Goal: Information Seeking & Learning: Check status

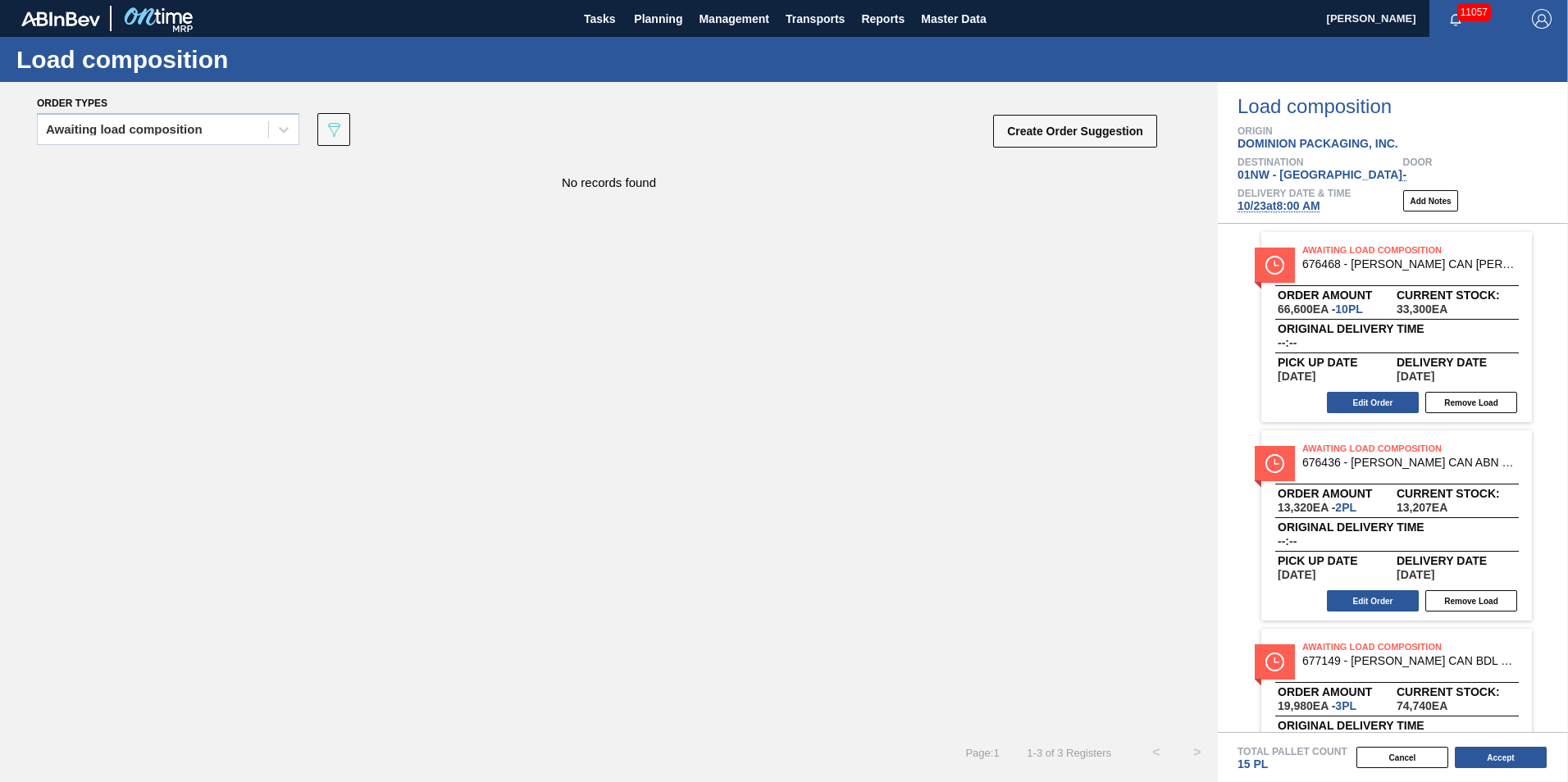
click at [748, 403] on div "No records found" at bounding box center [609, 445] width 1217 height 573
click at [647, 147] on div "Awaiting load composition 089F7B8B-B2A5-4AFE-B5C0-19BA573D28AC Create Order Sug…" at bounding box center [597, 134] width 1121 height 49
click at [554, 428] on div "No records found" at bounding box center [609, 445] width 1217 height 573
click at [643, 33] on button "Planning" at bounding box center [658, 18] width 65 height 37
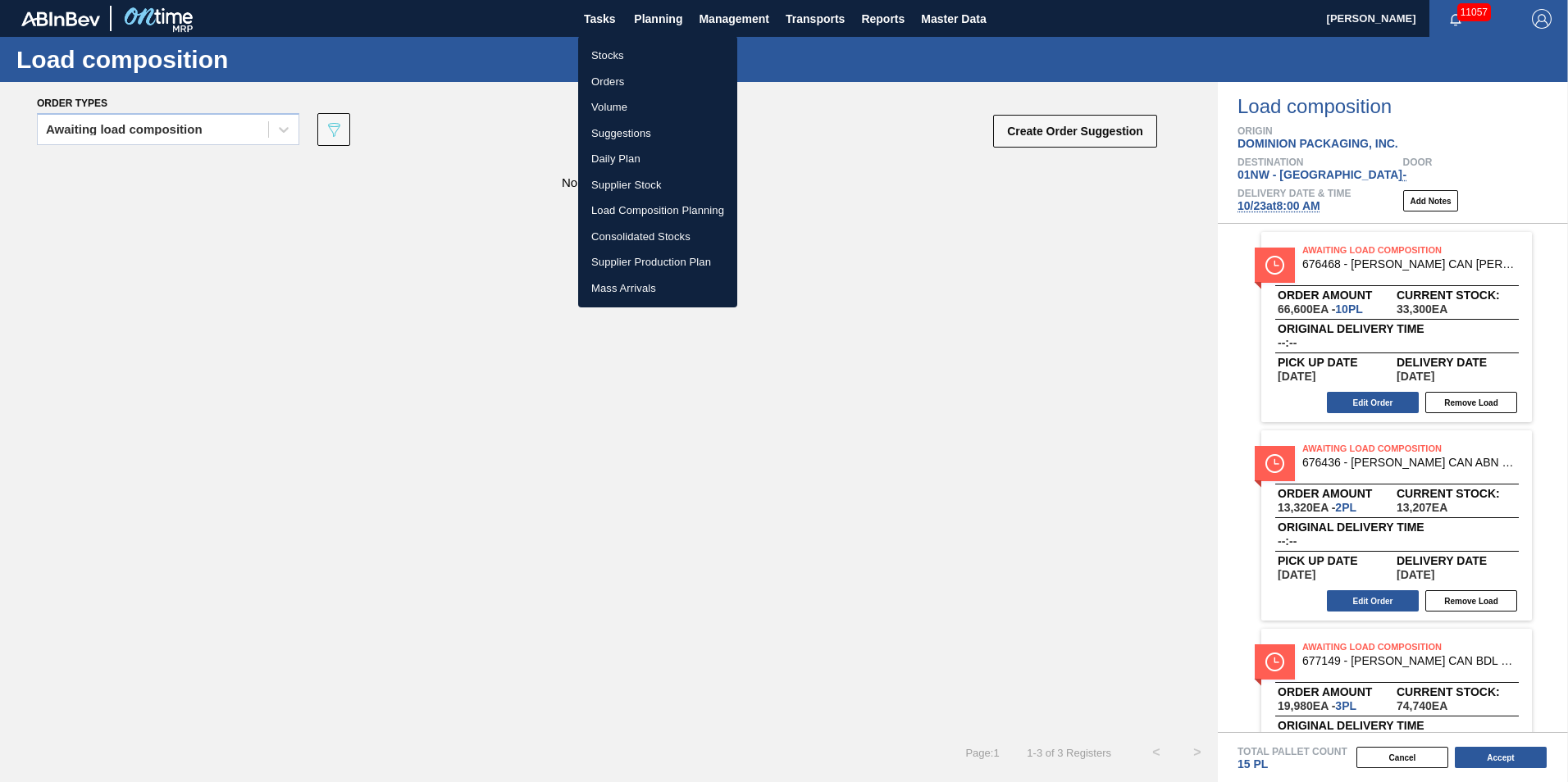
click at [471, 45] on div at bounding box center [784, 391] width 1568 height 782
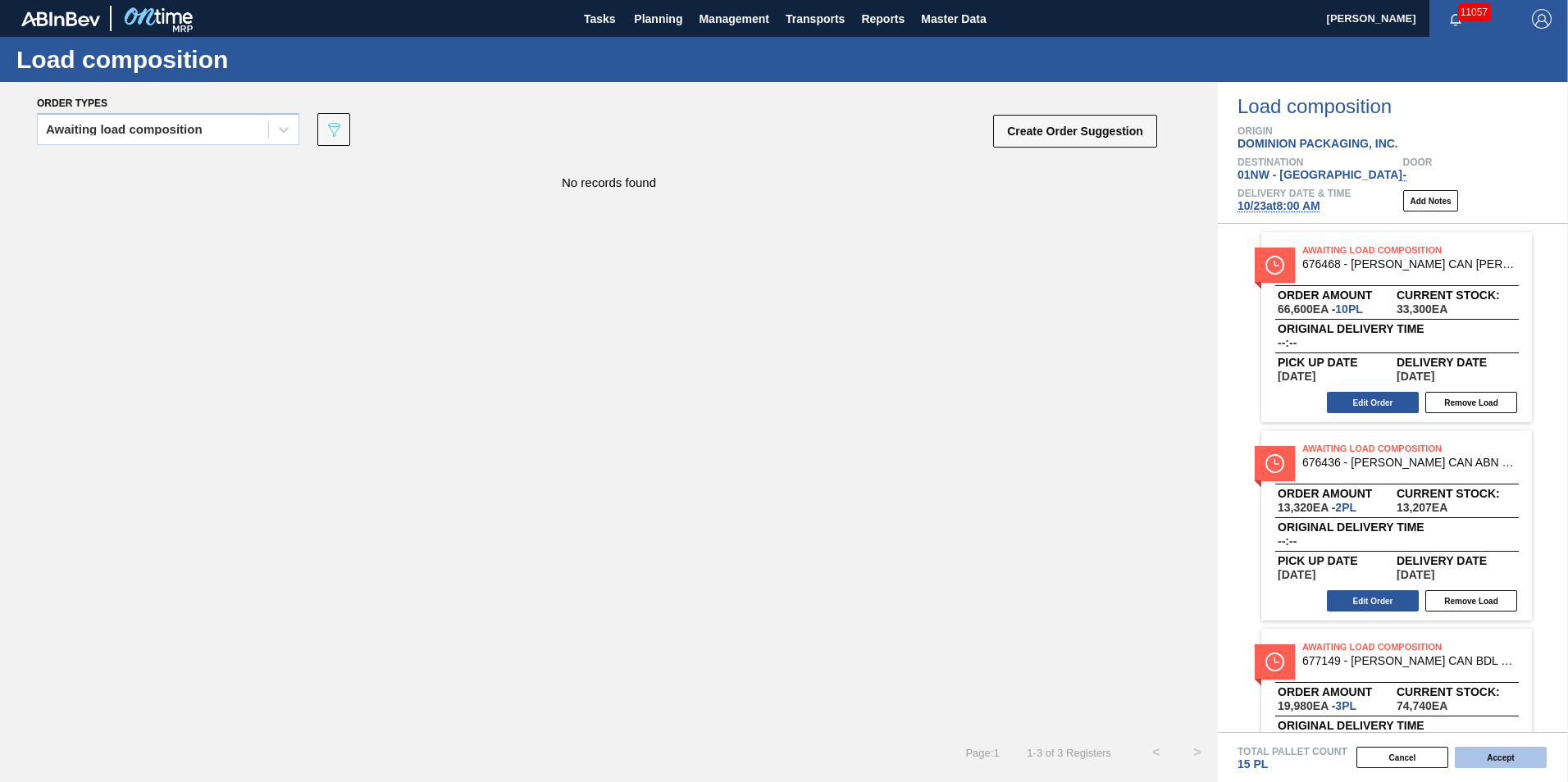
click at [1523, 761] on button "Accept" at bounding box center [1500, 756] width 91 height 21
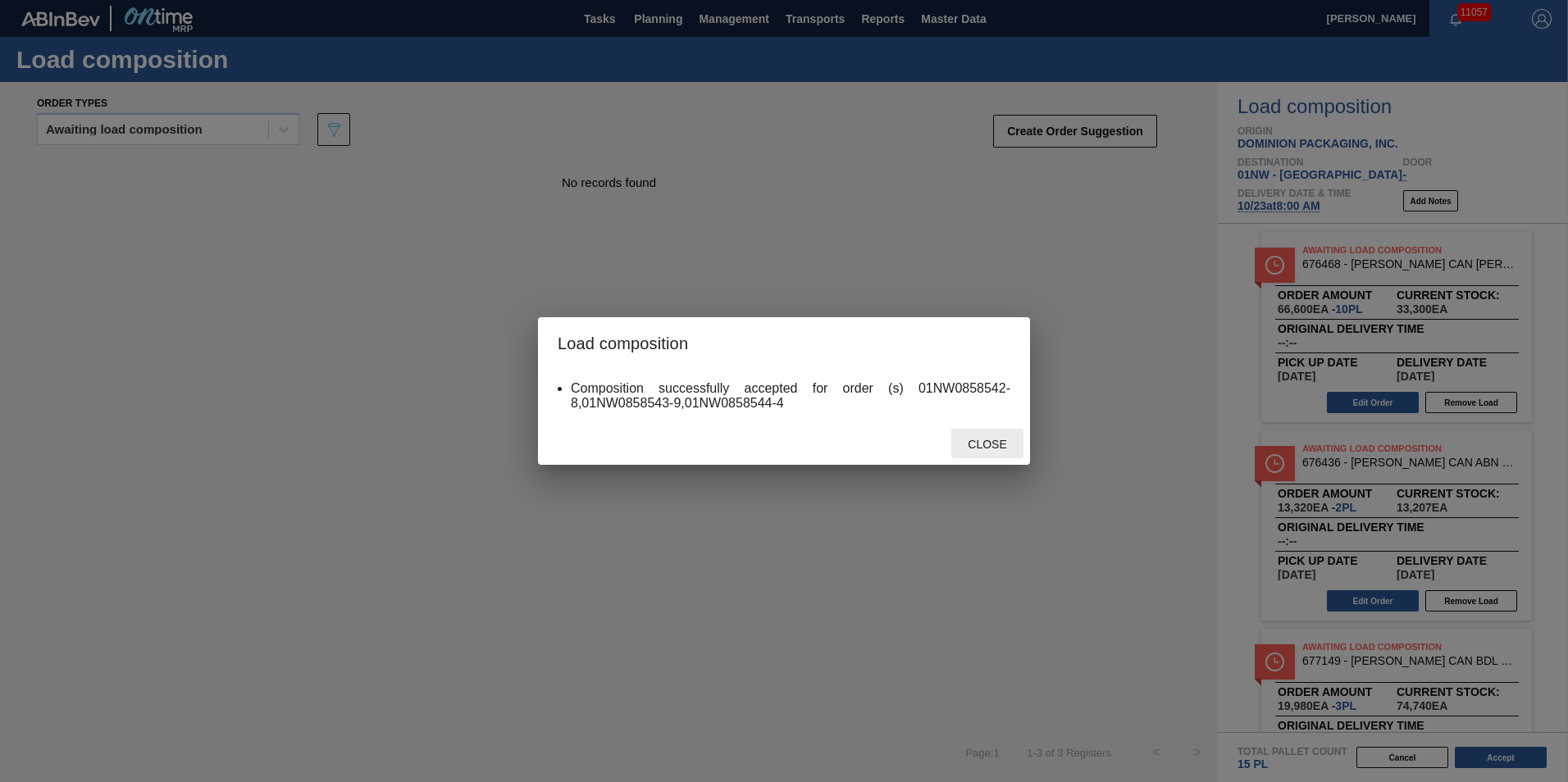
click at [1001, 445] on span "Close" at bounding box center [986, 444] width 65 height 13
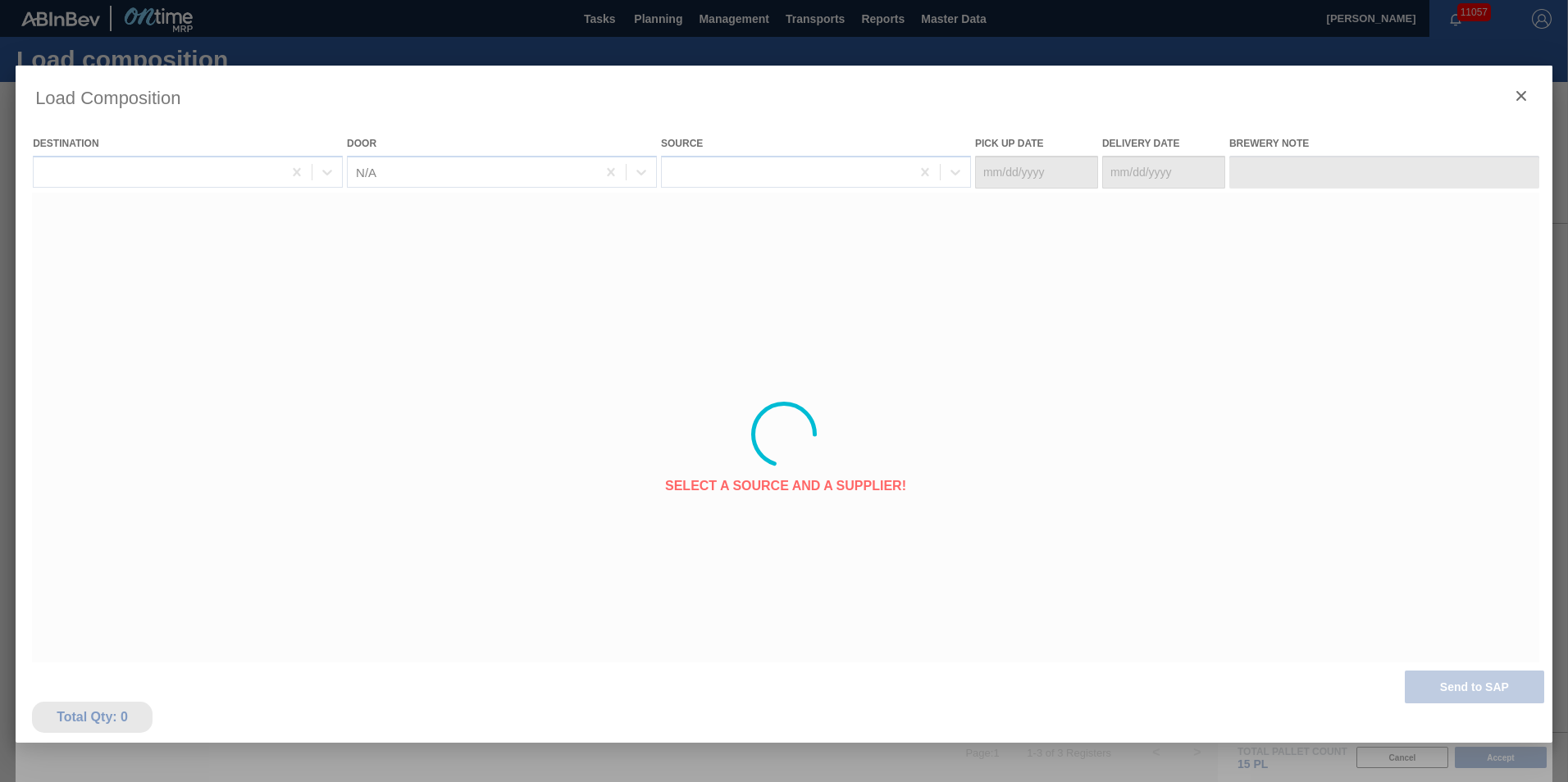
type Date "[DATE]"
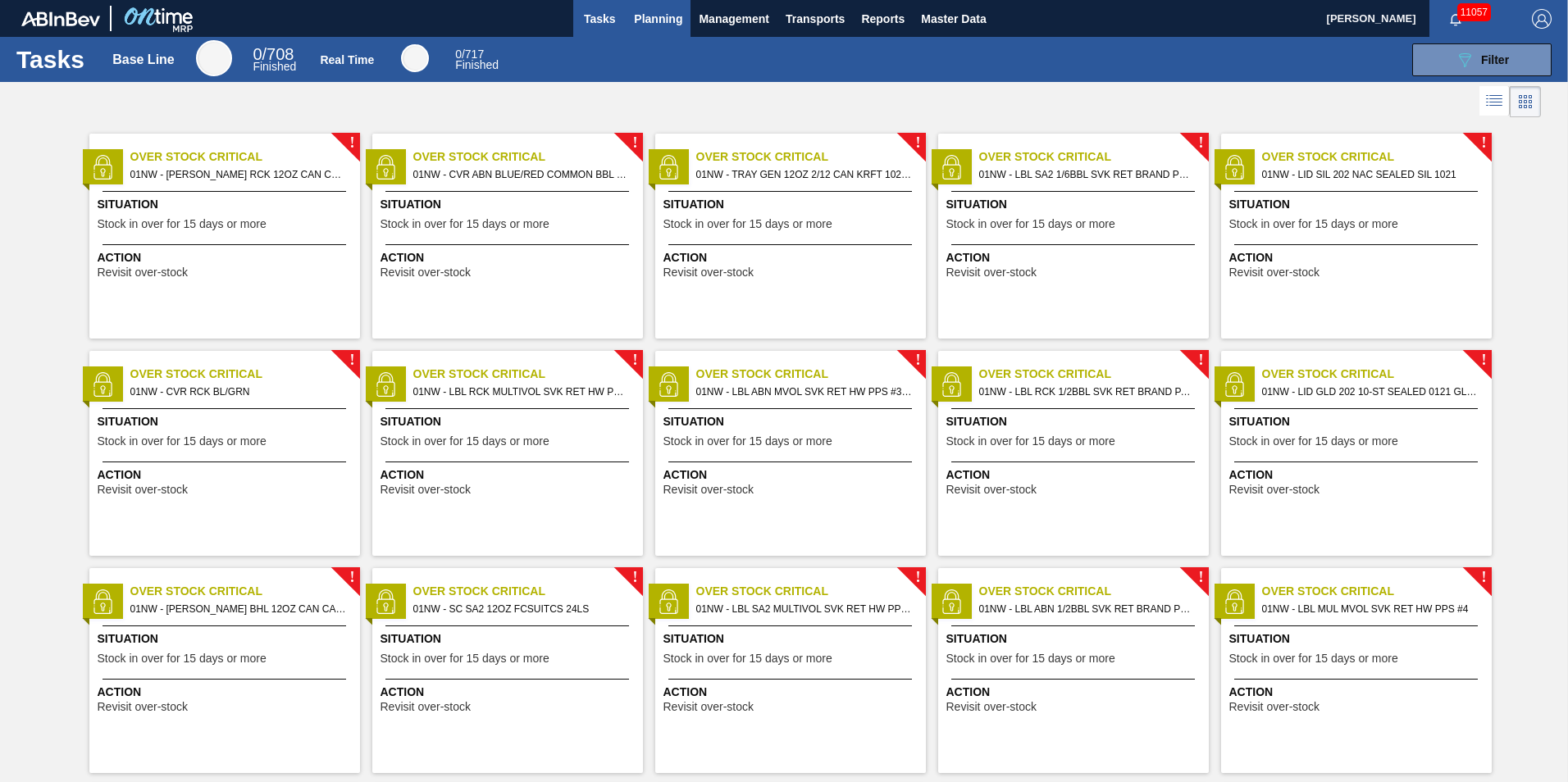
click at [642, 5] on button "Planning" at bounding box center [658, 18] width 65 height 37
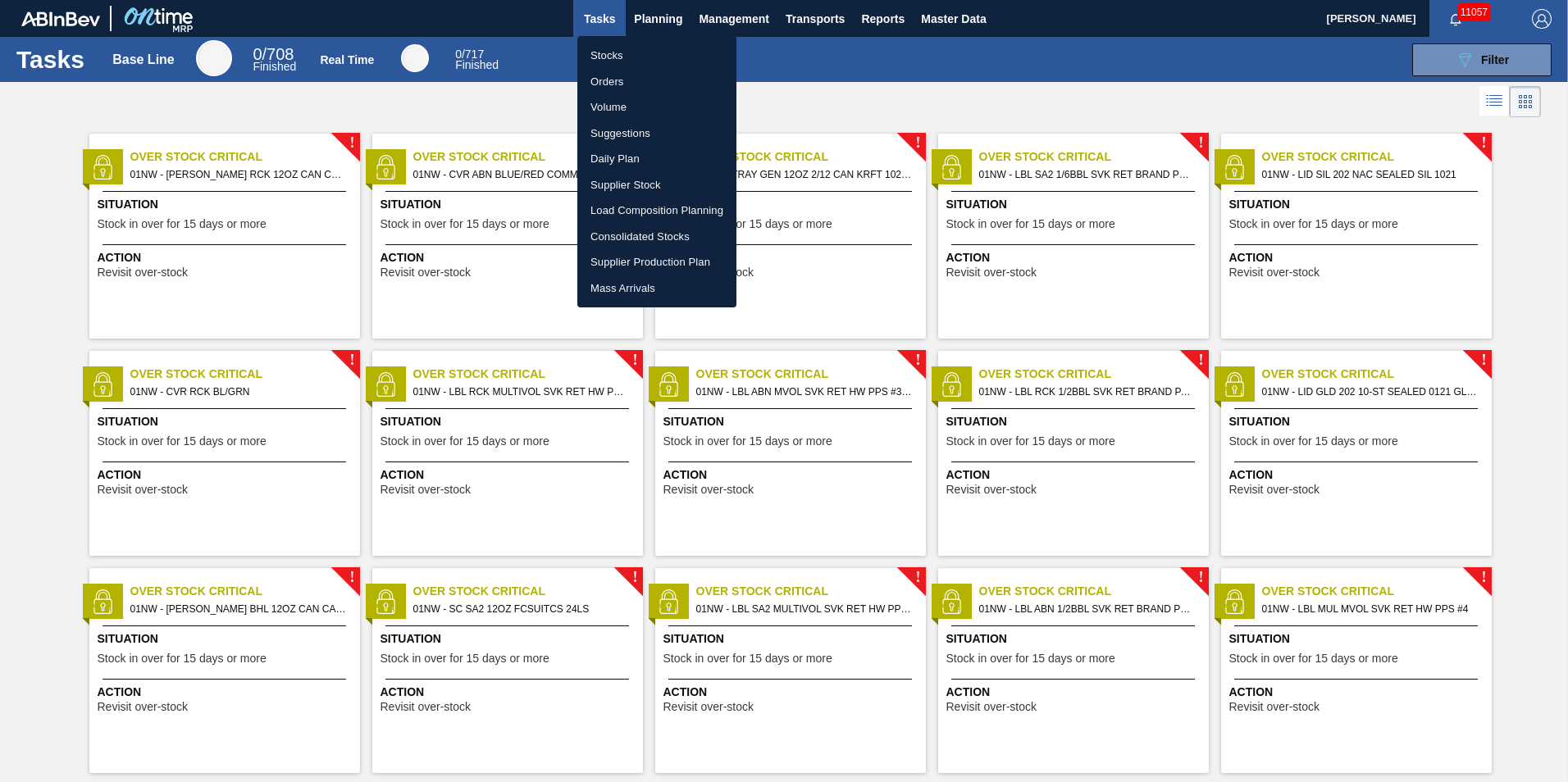
click at [627, 49] on li "Stocks" at bounding box center [657, 56] width 159 height 26
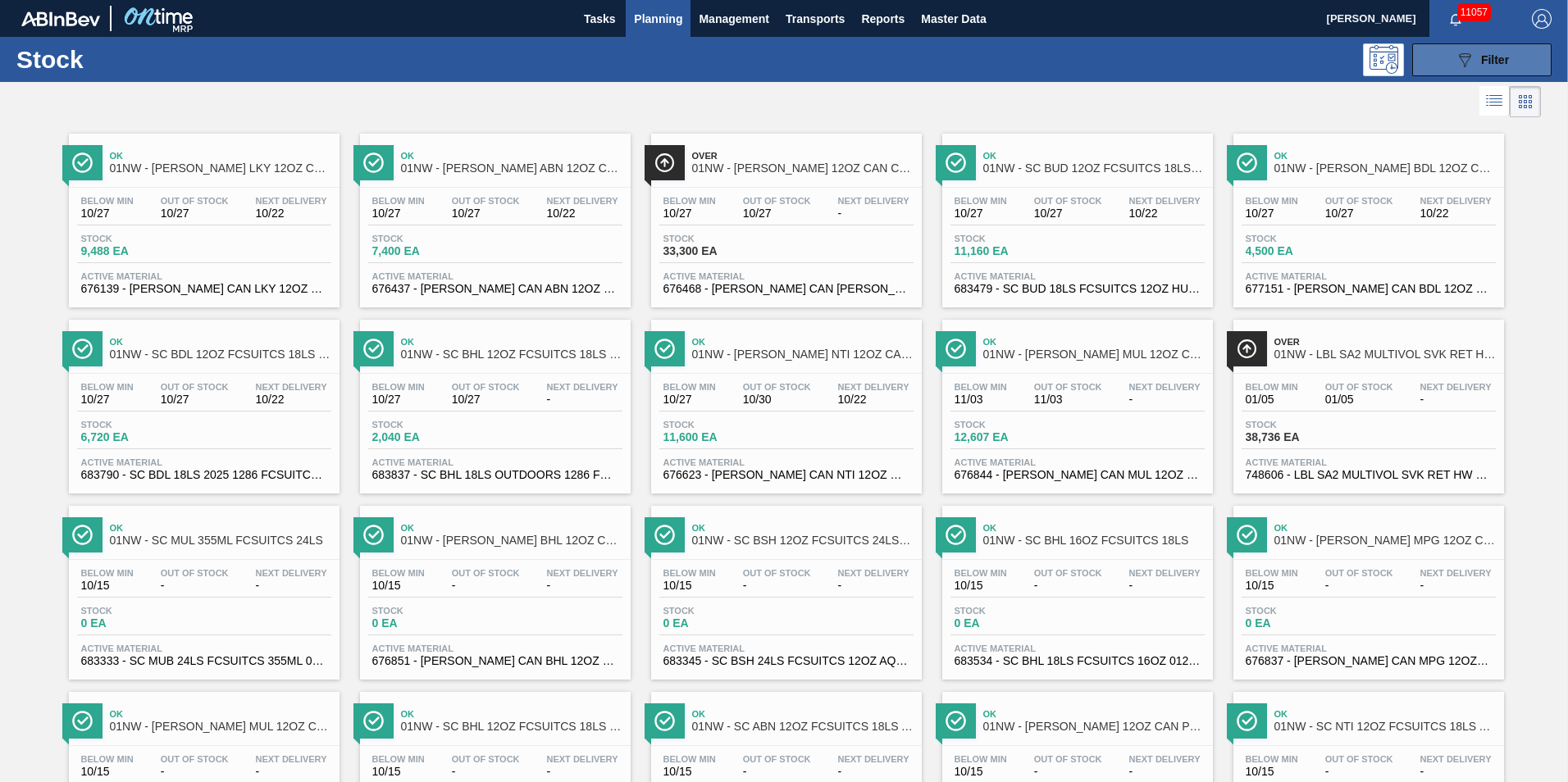
click at [1440, 62] on button "089F7B8B-B2A5-4AFE-B5C0-19BA573D28AC Filter" at bounding box center [1481, 60] width 140 height 33
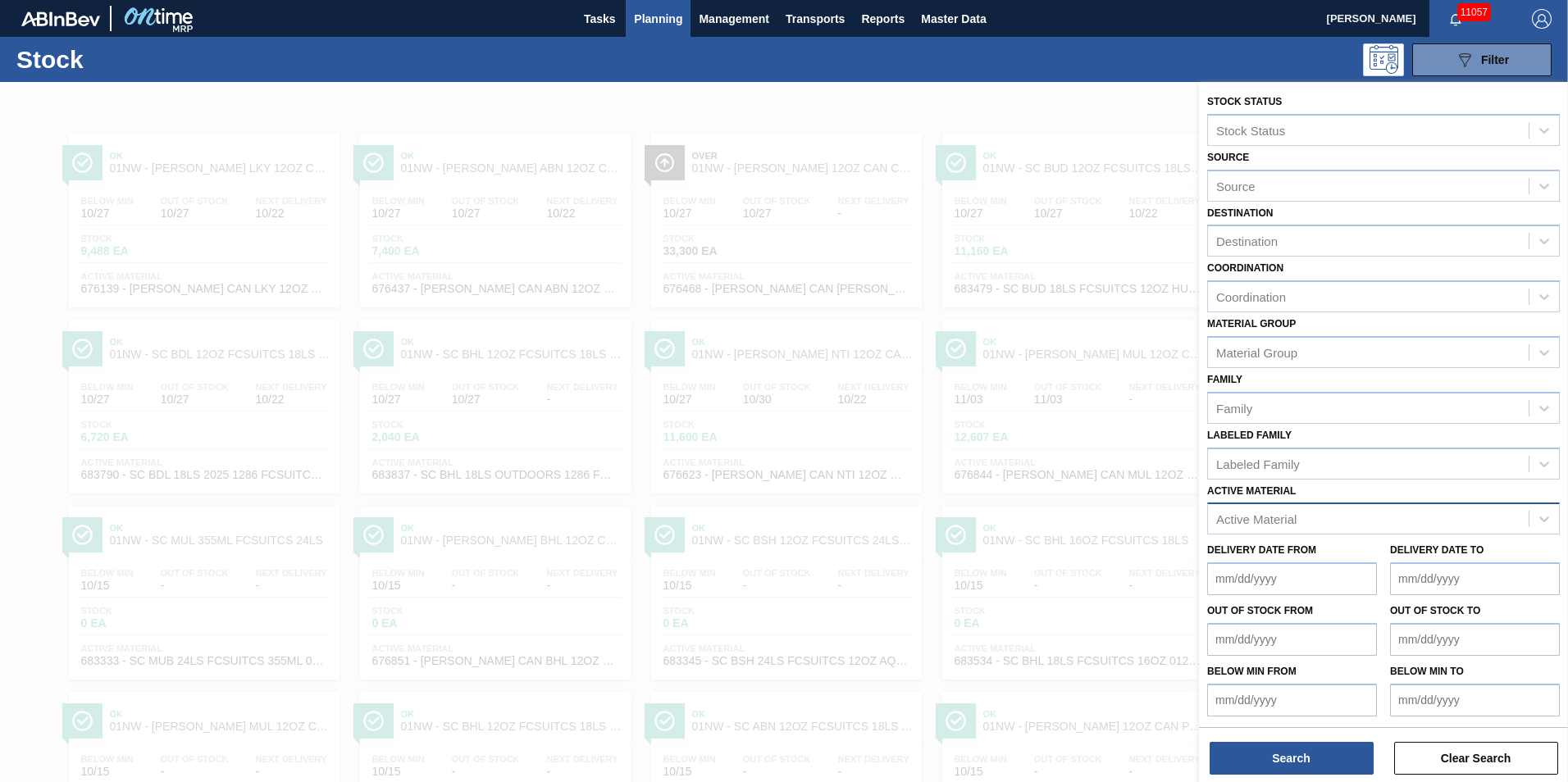
click at [1269, 507] on div "Active Material" at bounding box center [1368, 519] width 321 height 24
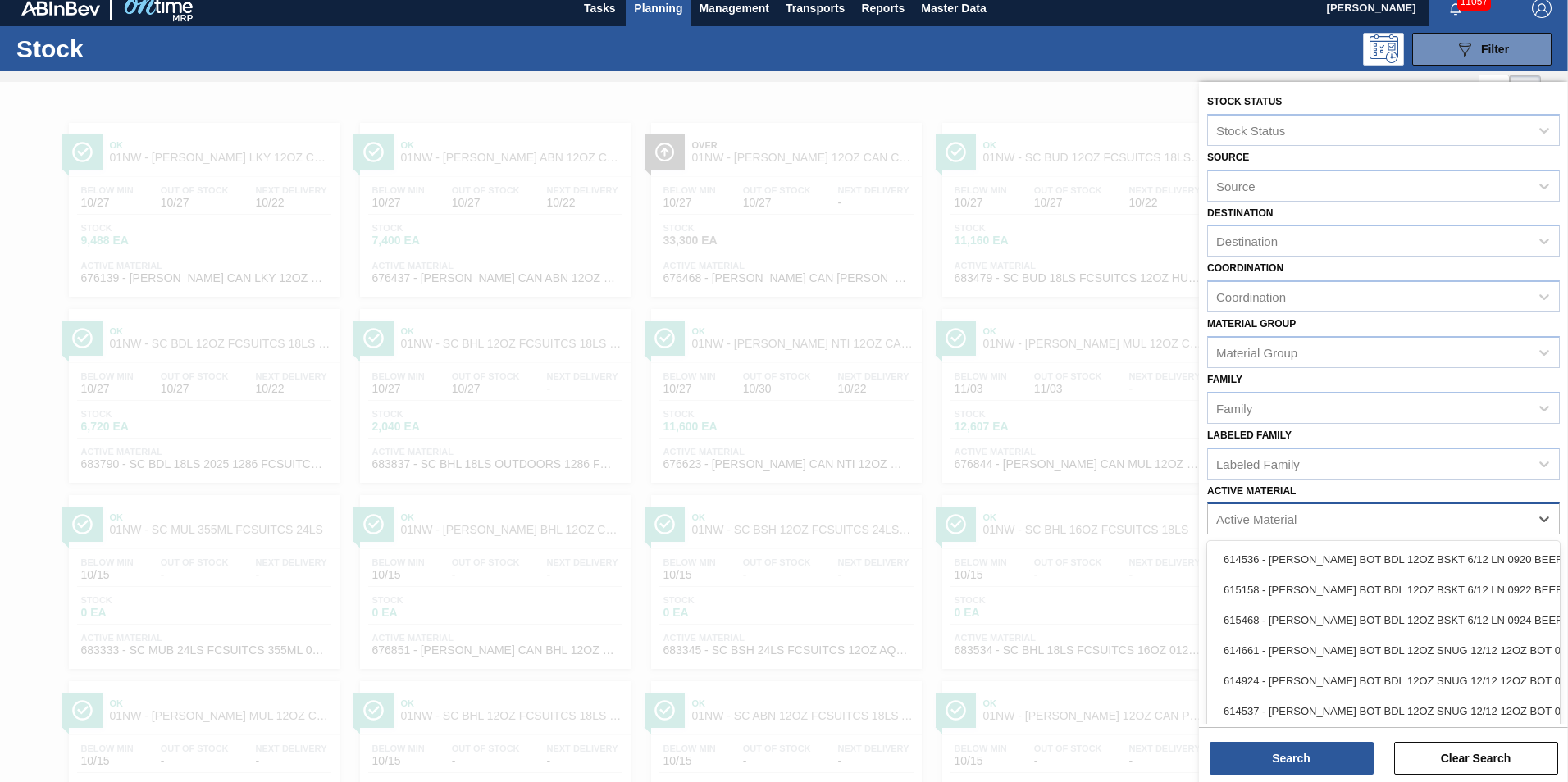
scroll to position [12, 0]
type Material "676468"
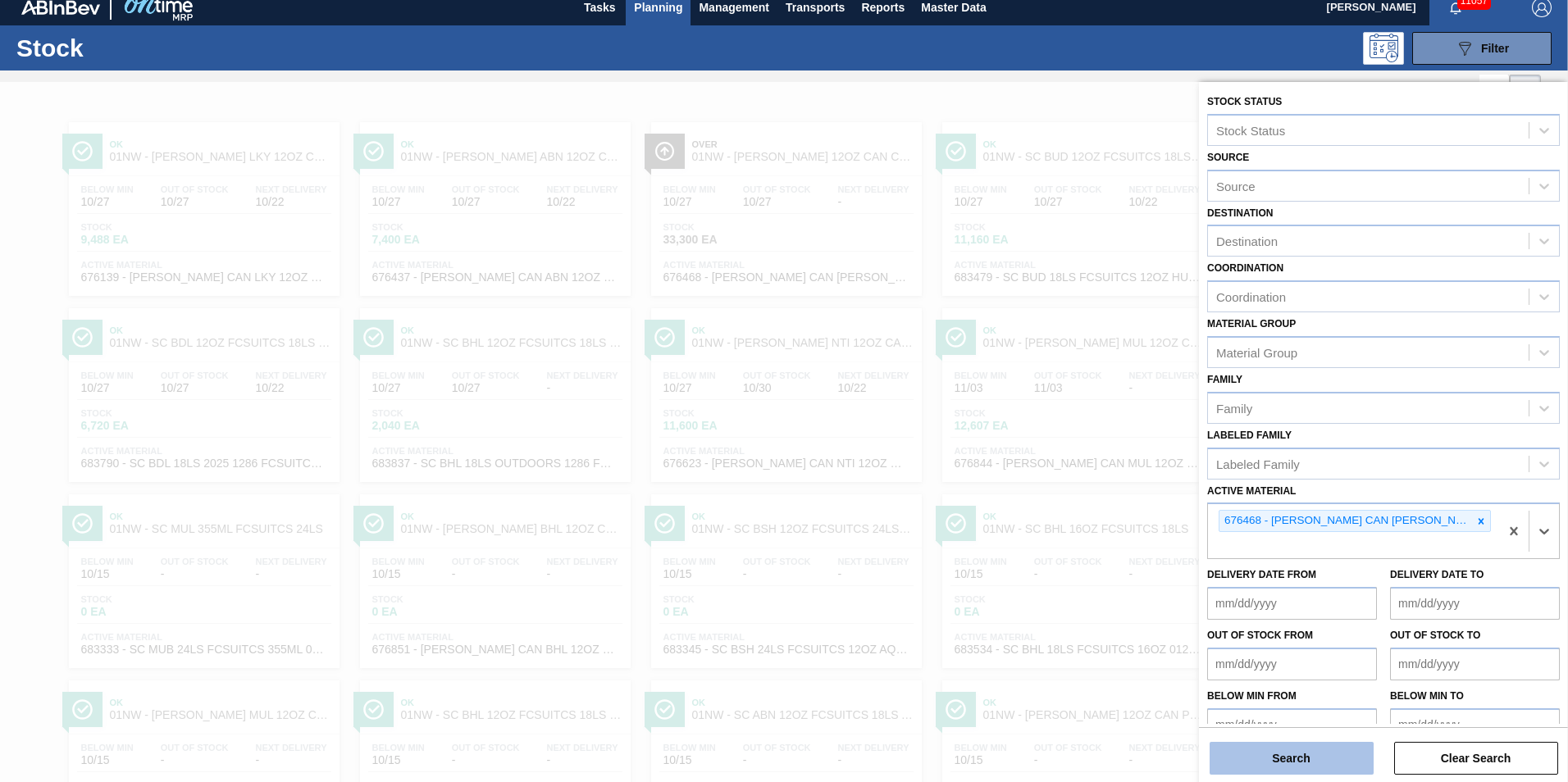
click at [1261, 766] on button "Search" at bounding box center [1290, 758] width 164 height 33
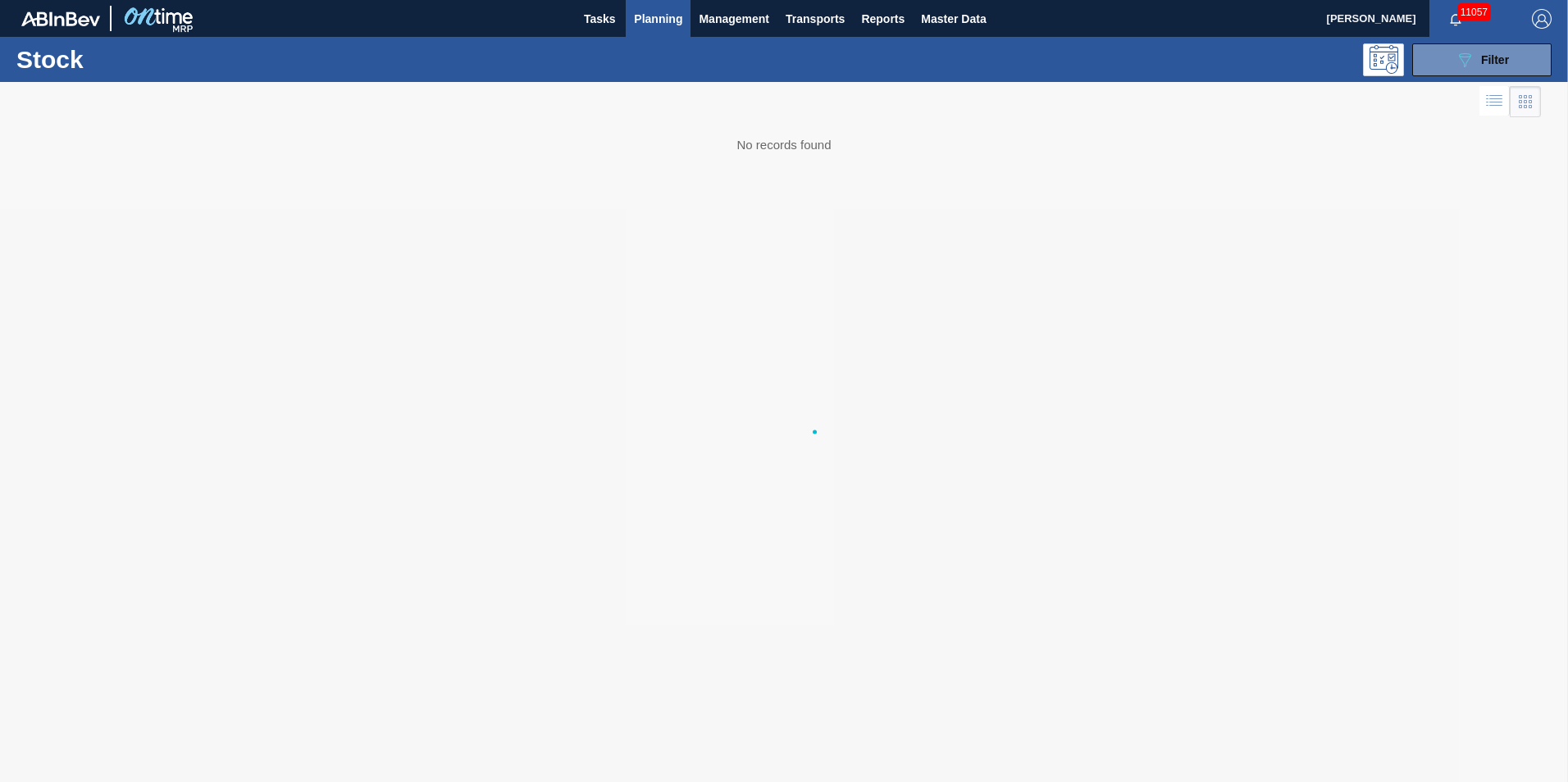
scroll to position [0, 0]
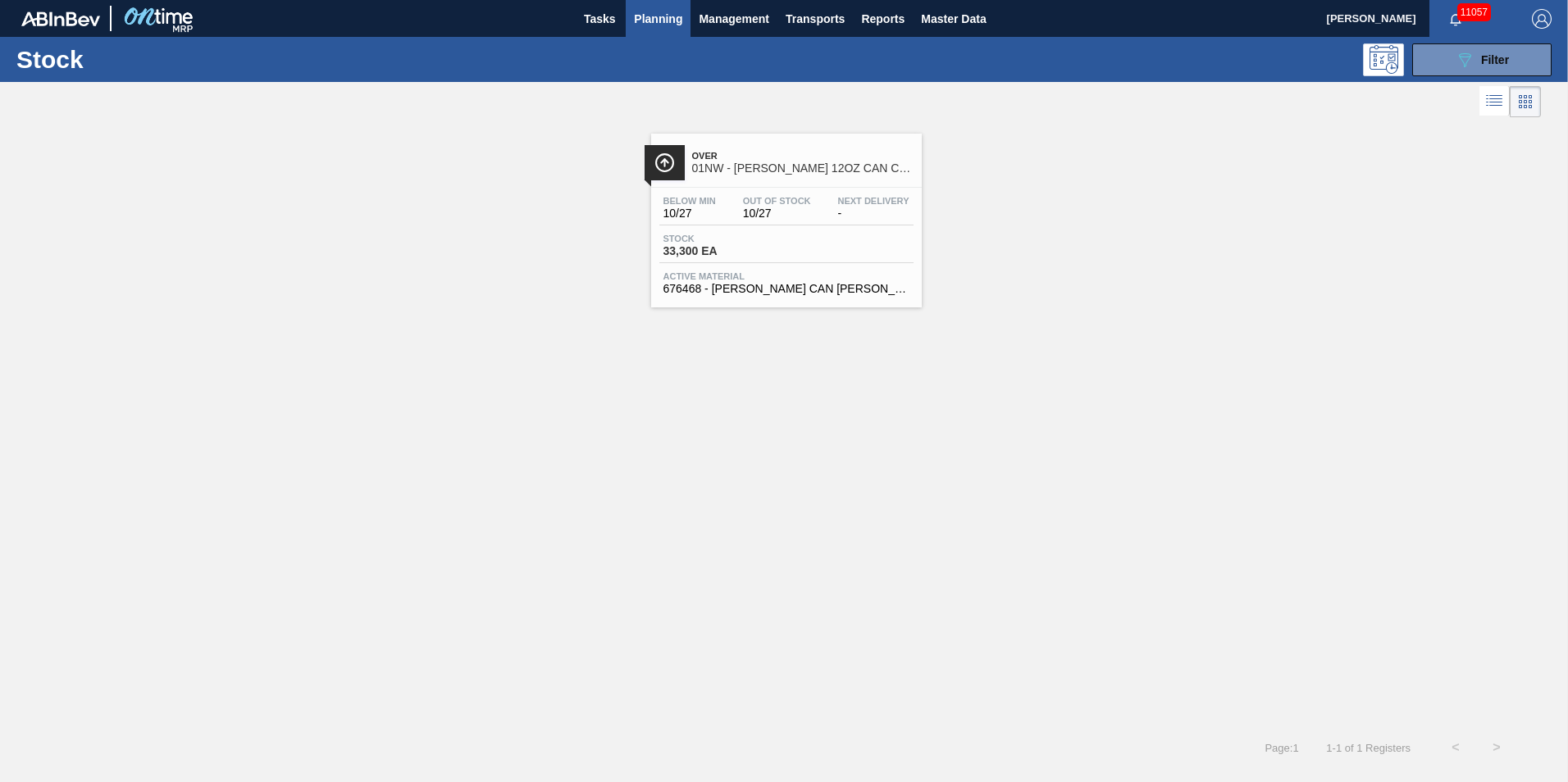
click at [718, 234] on span "Stock" at bounding box center [721, 238] width 115 height 10
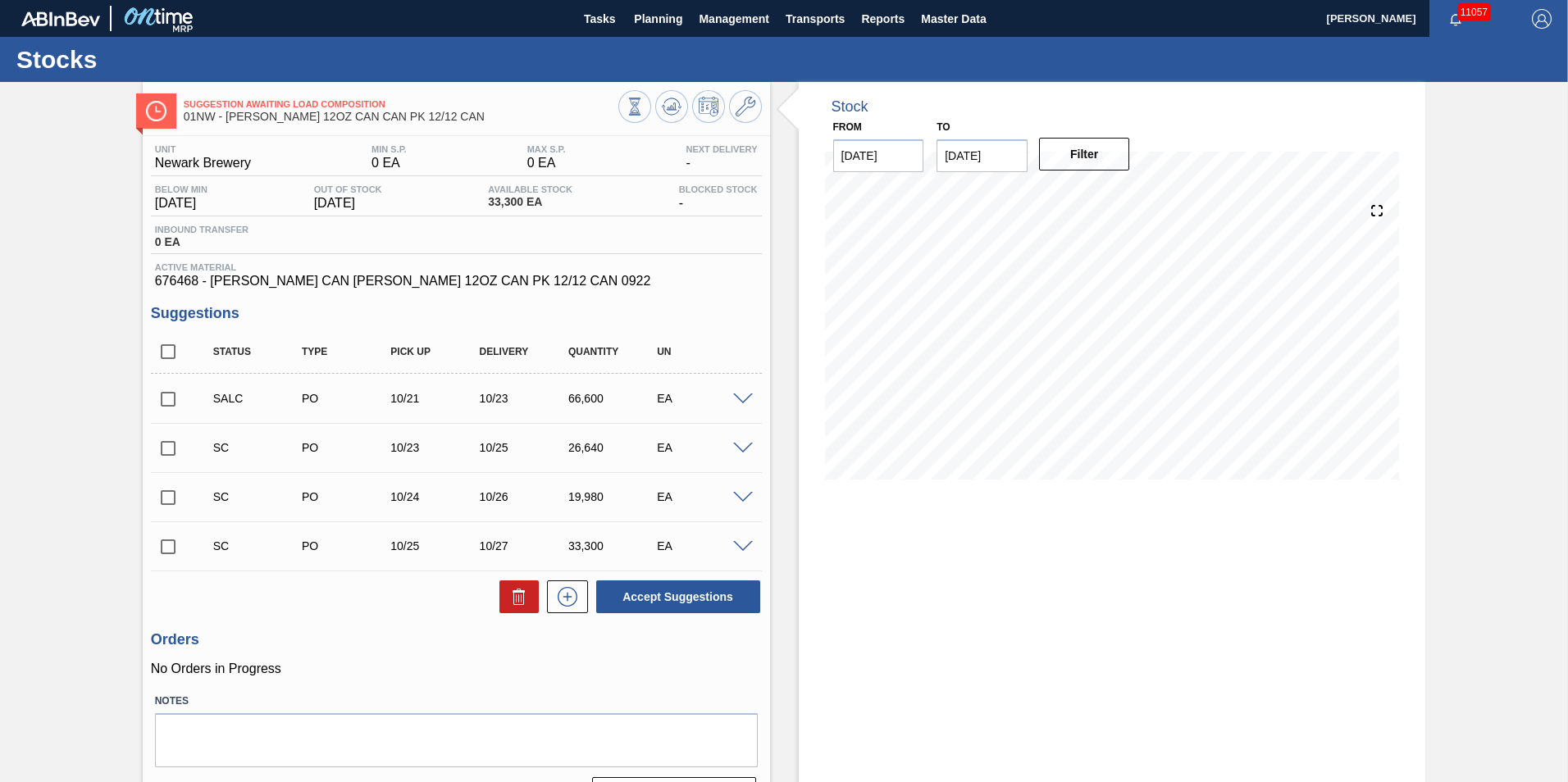
click at [790, 649] on div "Stock From 10/15/2025 to 10/29/2025 Filter 10/15 Stock Projection 33,300 SAP Pl…" at bounding box center [1098, 453] width 656 height 742
click at [659, 37] on div "Stocks" at bounding box center [784, 58] width 1568 height 45
click at [662, 29] on button "Planning" at bounding box center [658, 18] width 65 height 37
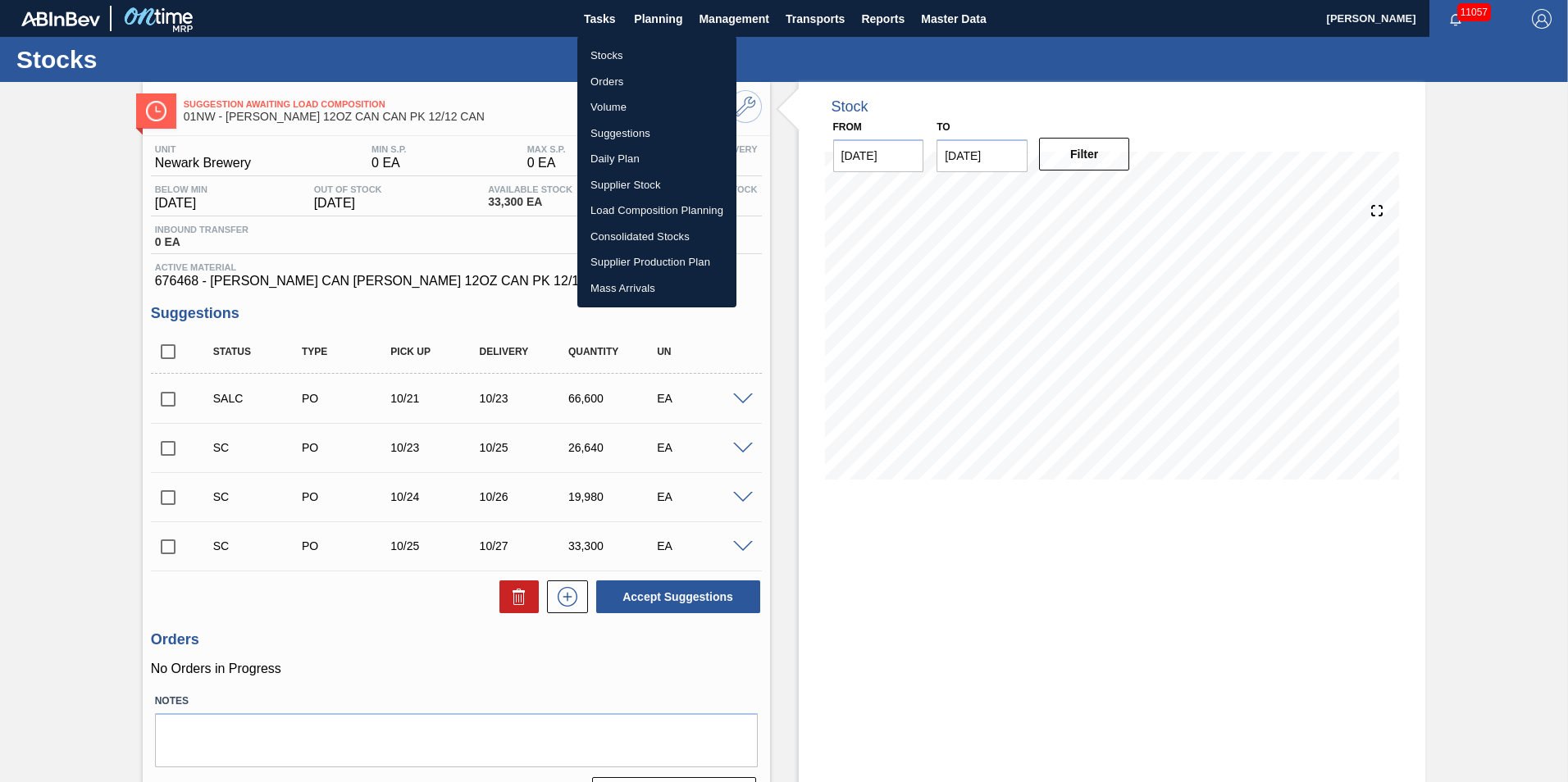
click at [632, 52] on li "Stocks" at bounding box center [657, 56] width 159 height 26
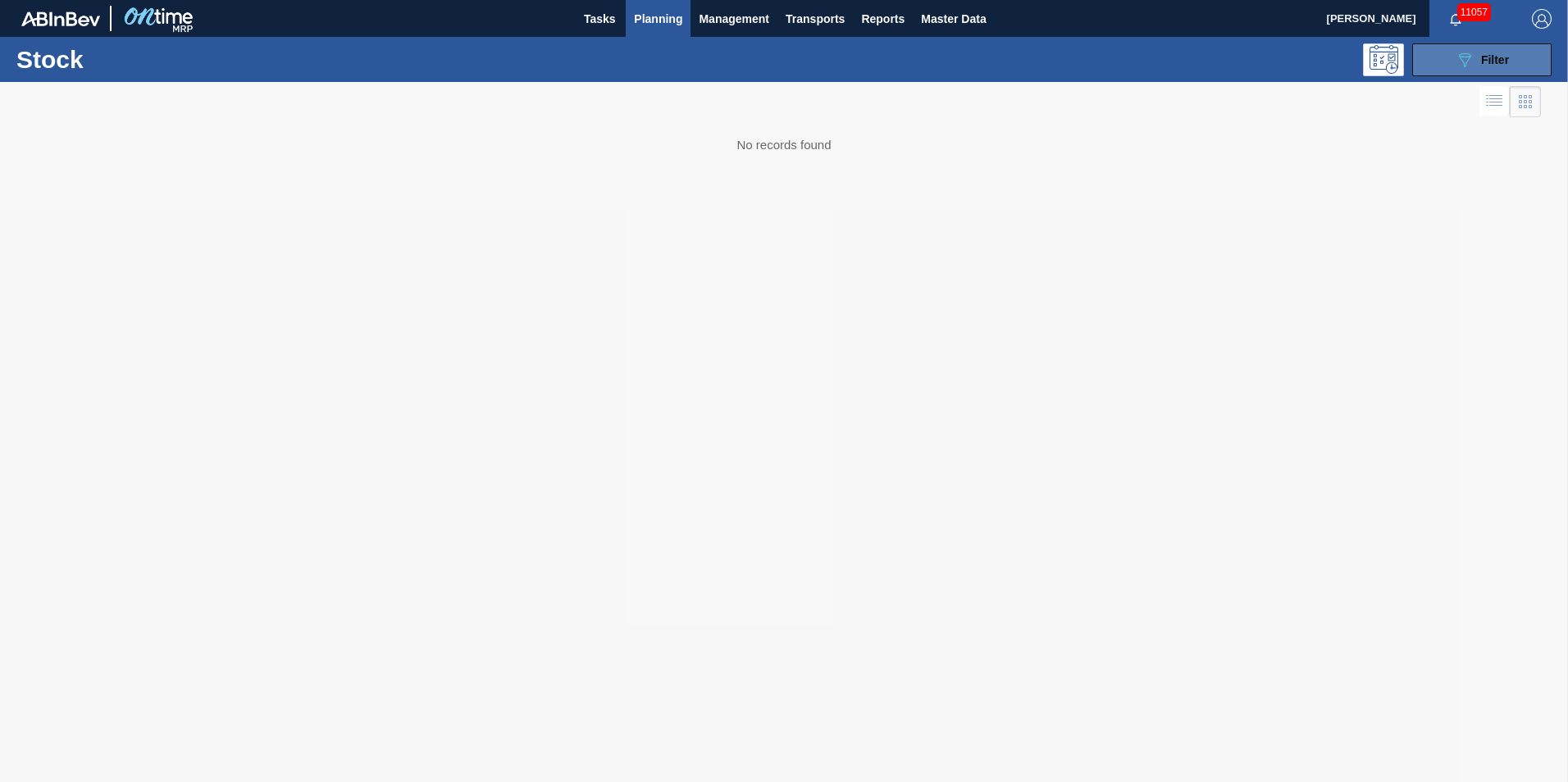
click at [1461, 46] on button "089F7B8B-B2A5-4AFE-B5C0-19BA573D28AC Filter" at bounding box center [1481, 60] width 140 height 33
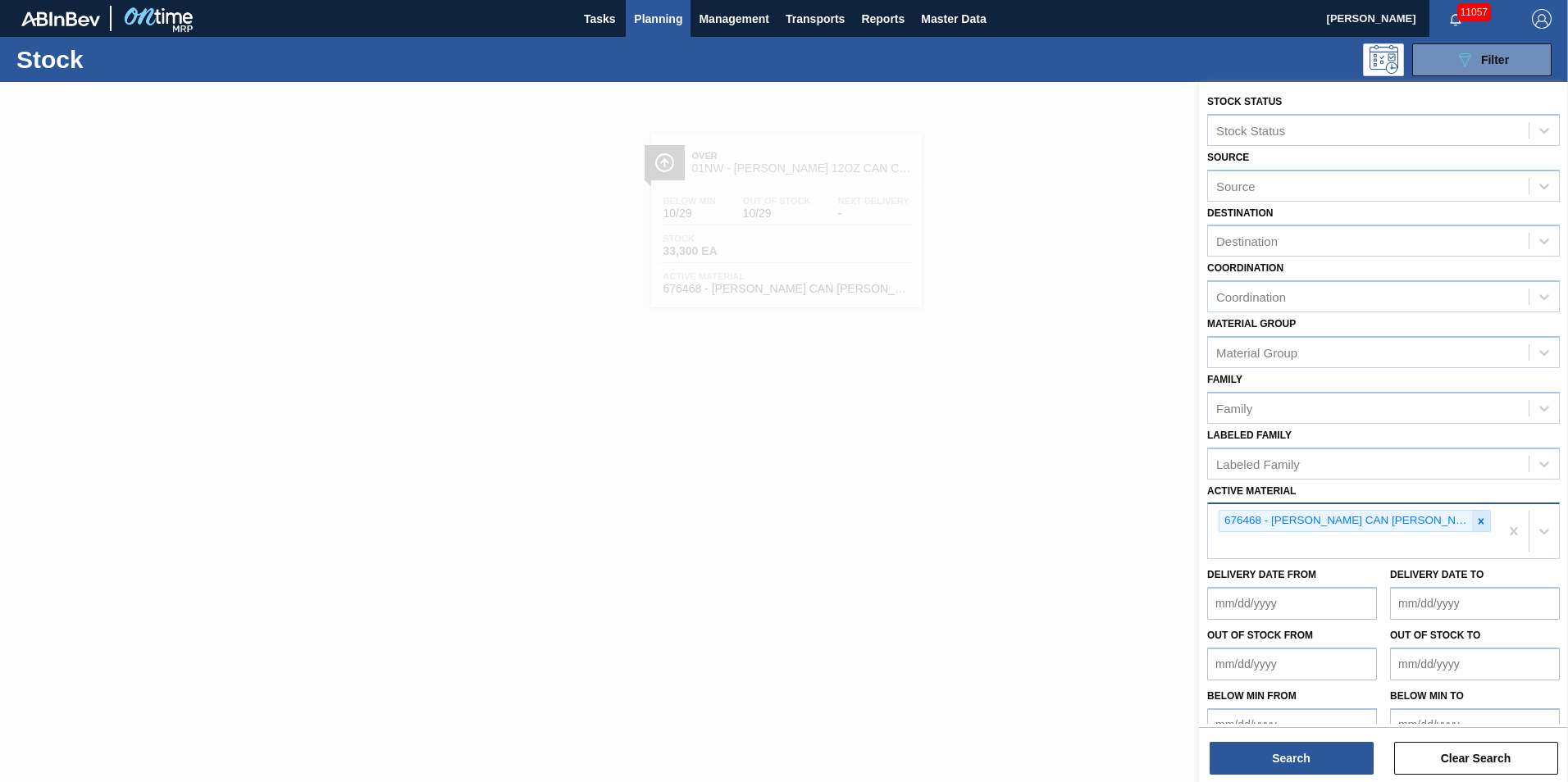
click at [1476, 531] on div at bounding box center [1481, 521] width 18 height 20
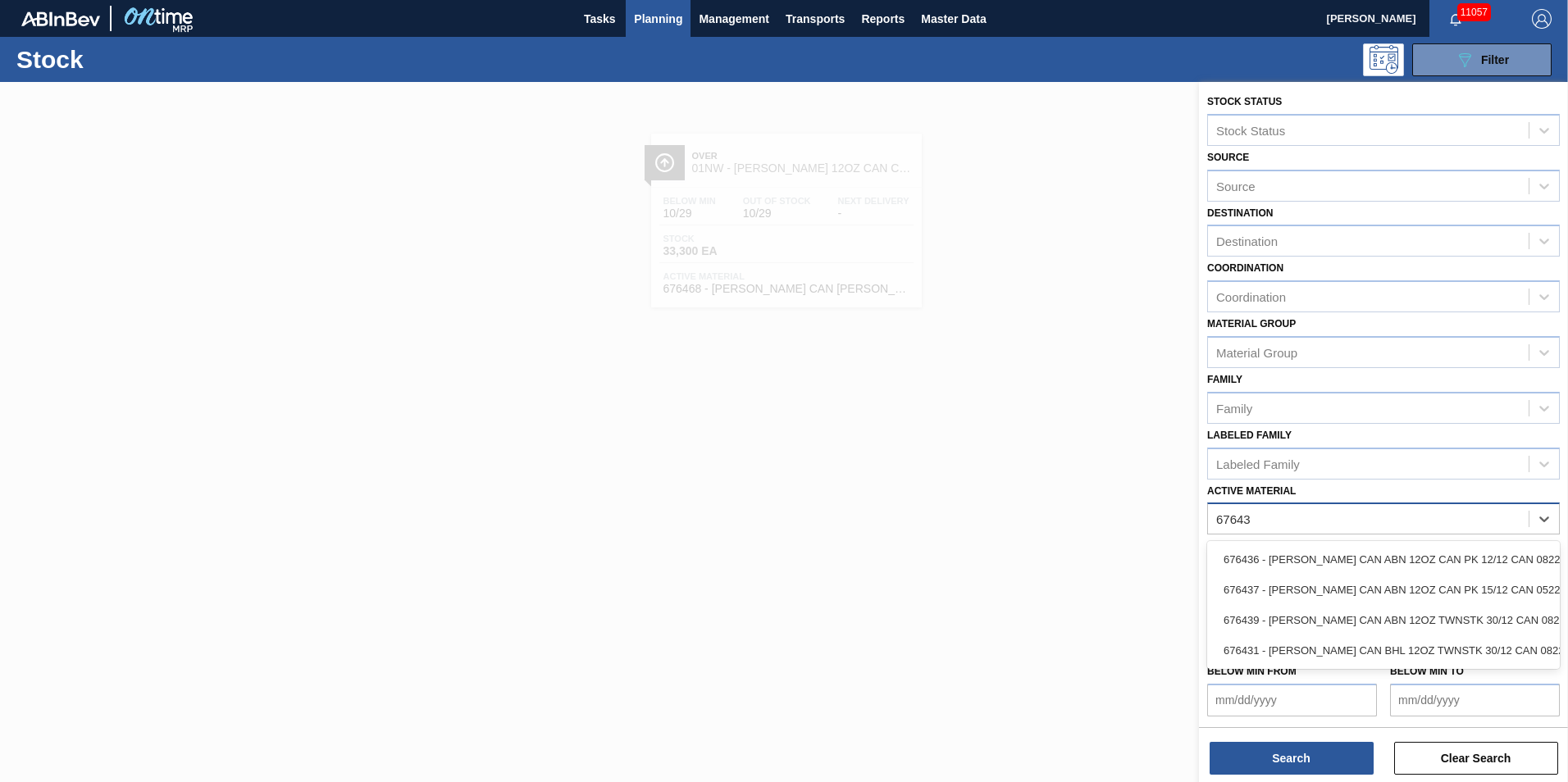
type Material "676436"
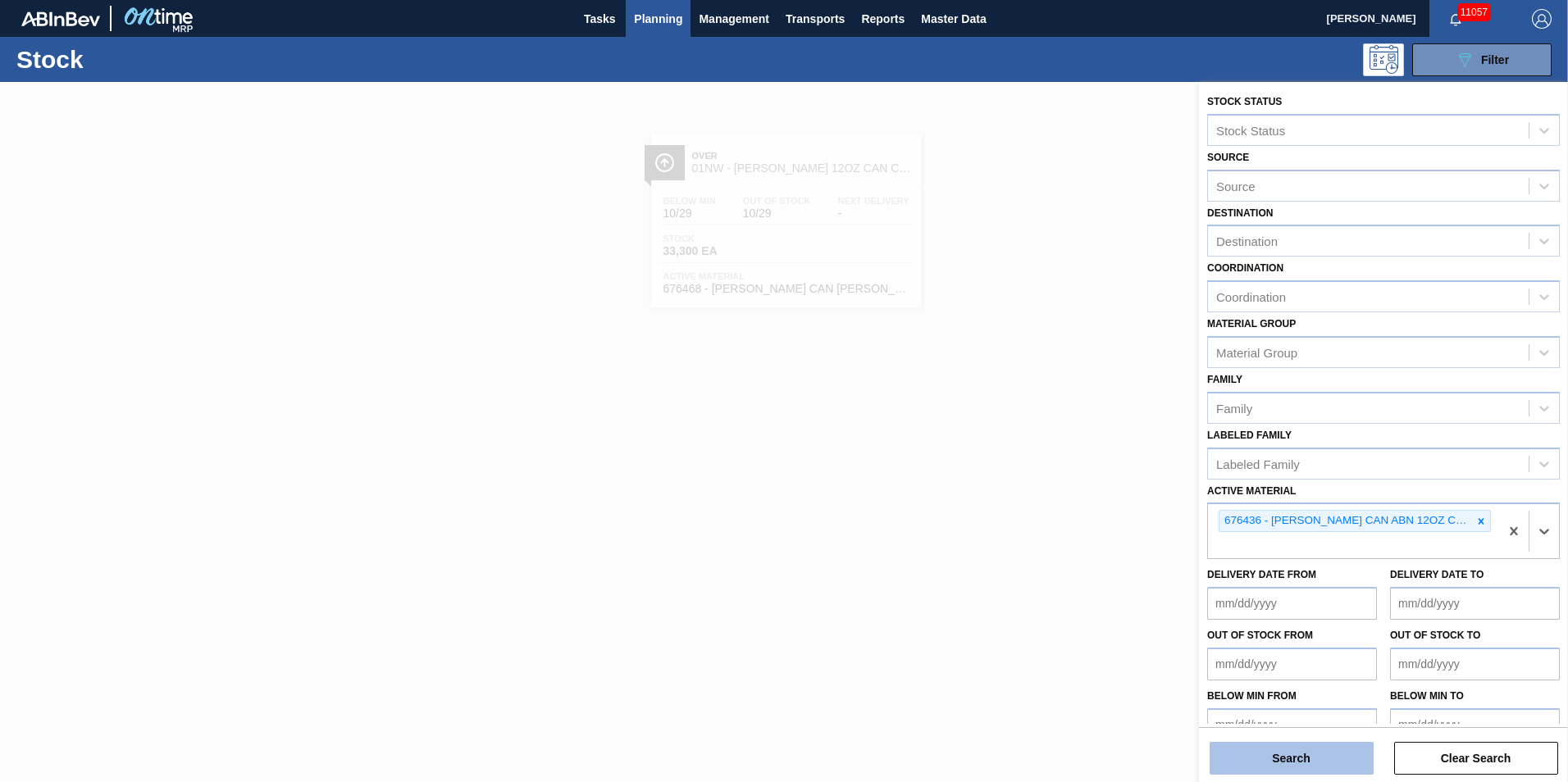
click at [1318, 758] on button "Search" at bounding box center [1290, 758] width 164 height 33
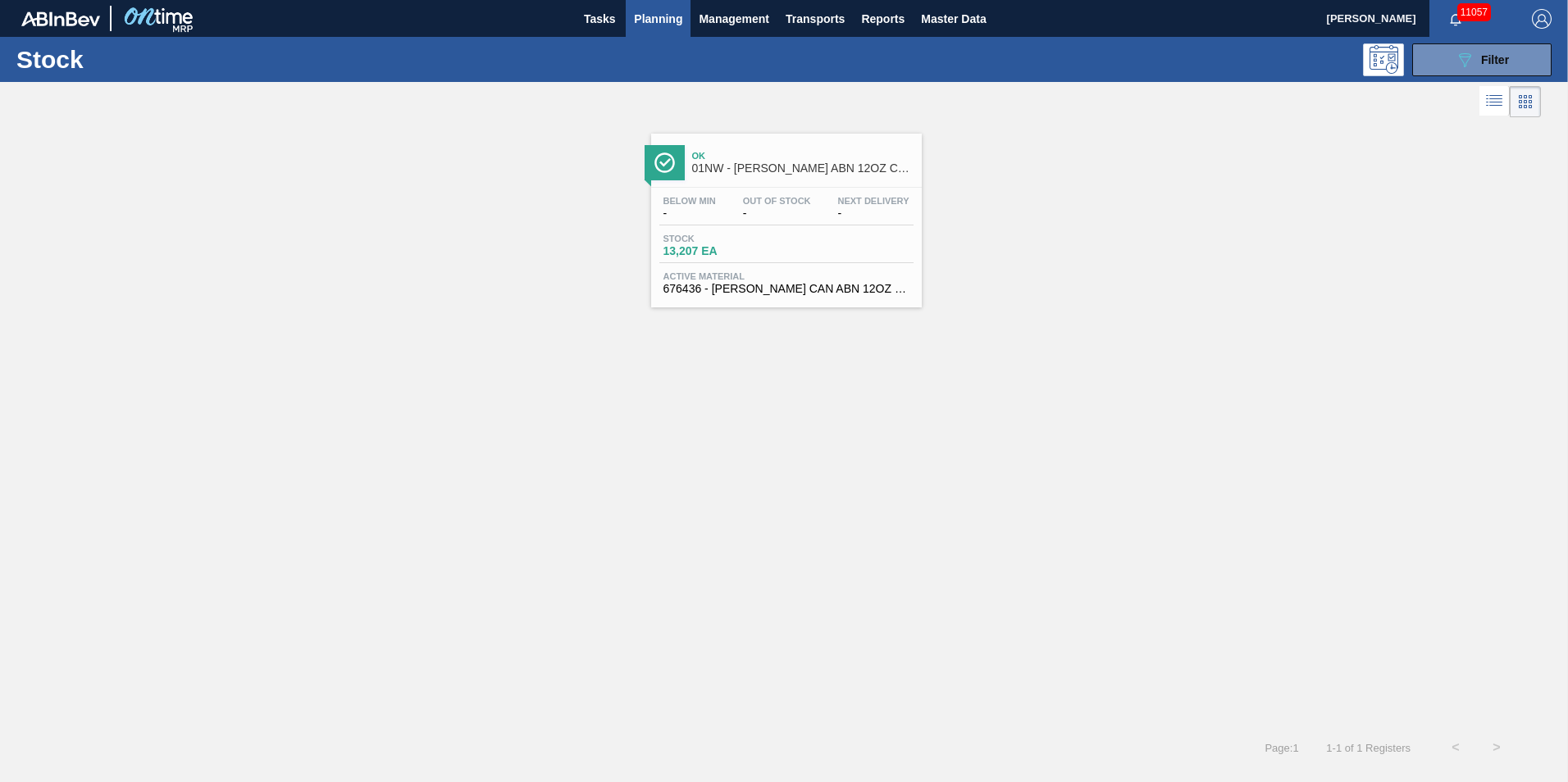
click at [709, 204] on span "Below Min" at bounding box center [689, 200] width 52 height 10
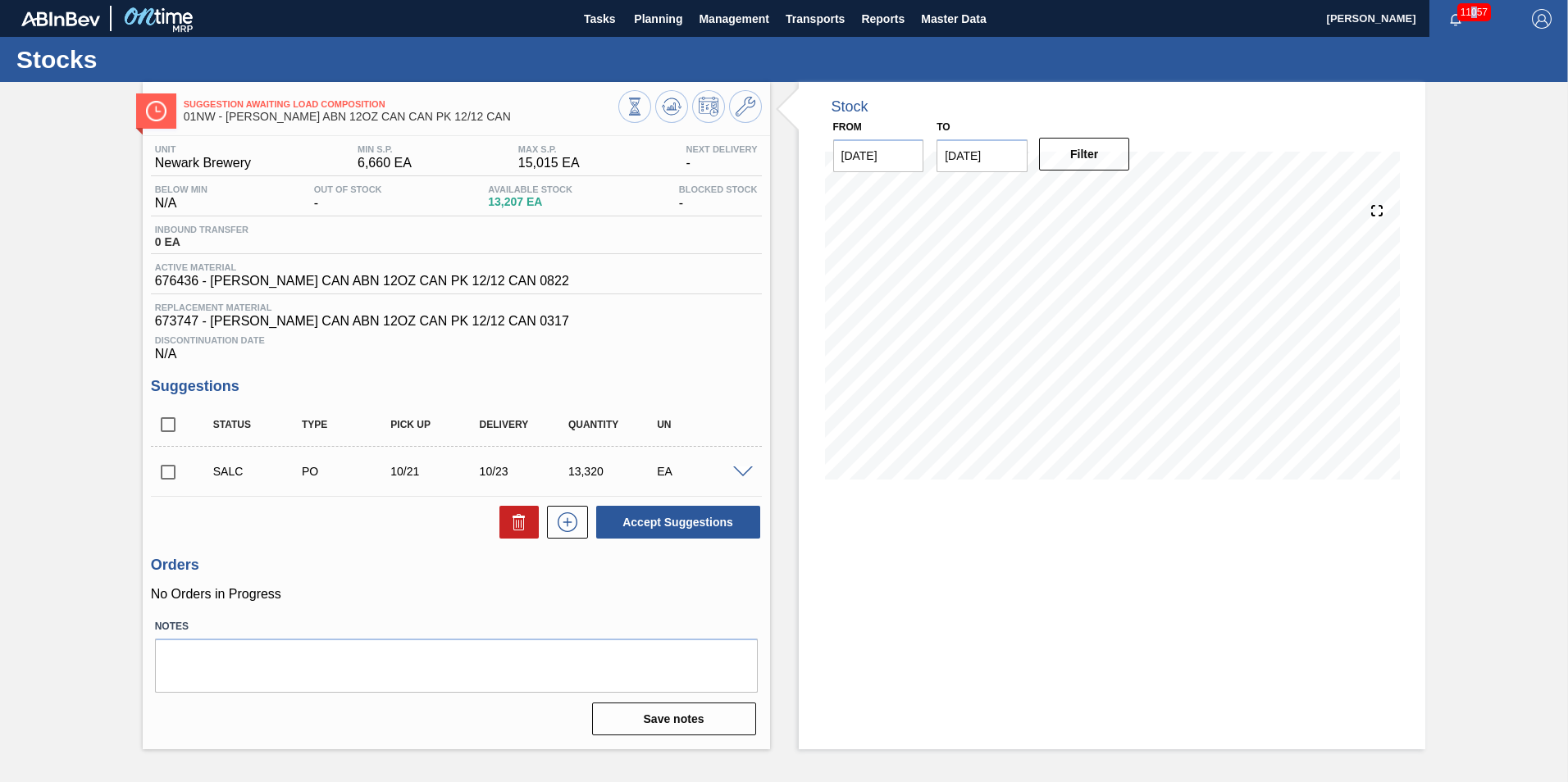
click at [1473, 16] on span "11057" at bounding box center [1473, 13] width 34 height 18
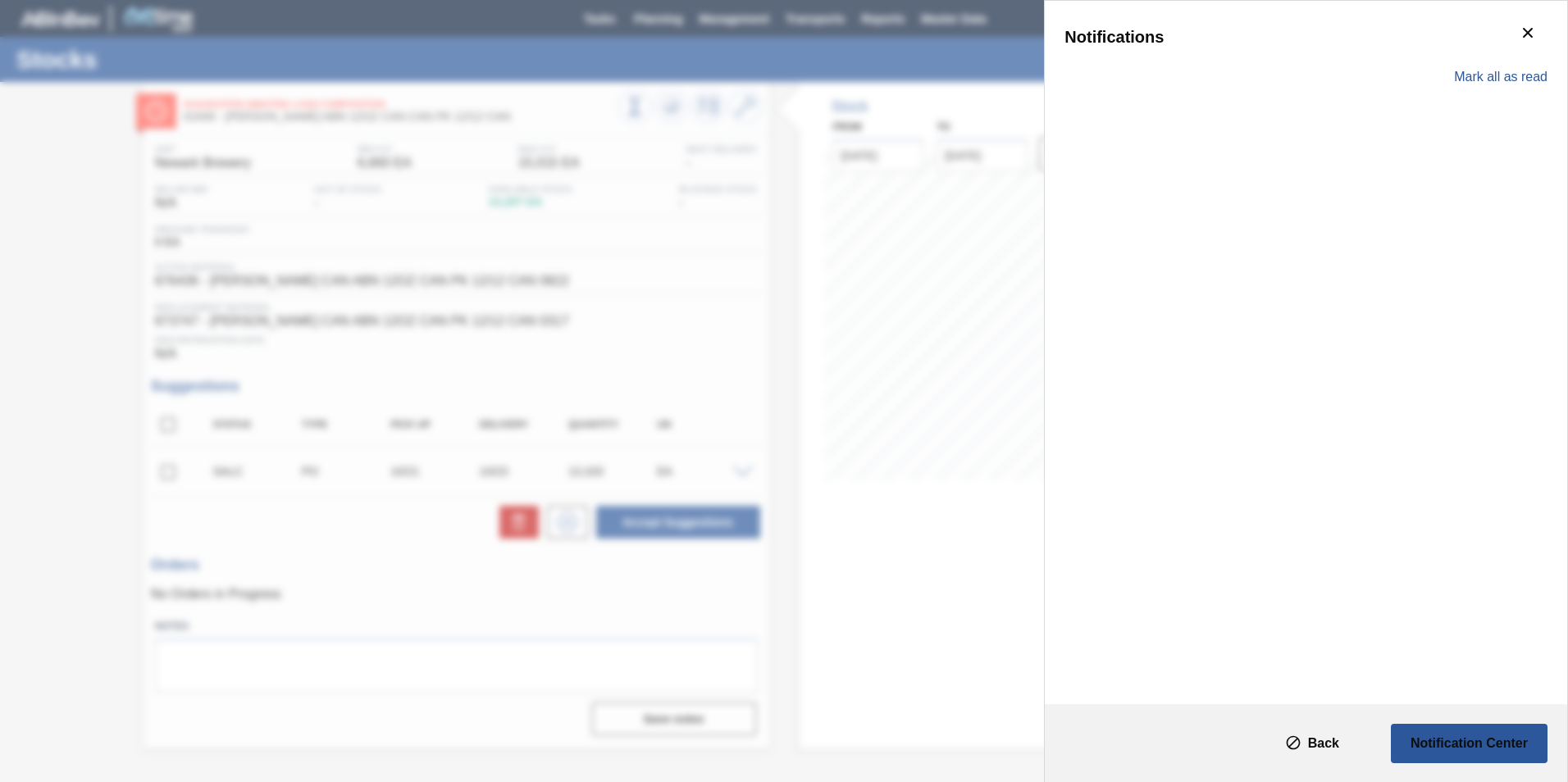
click at [959, 58] on div "Notifications Mark all as read" at bounding box center [784, 391] width 1568 height 782
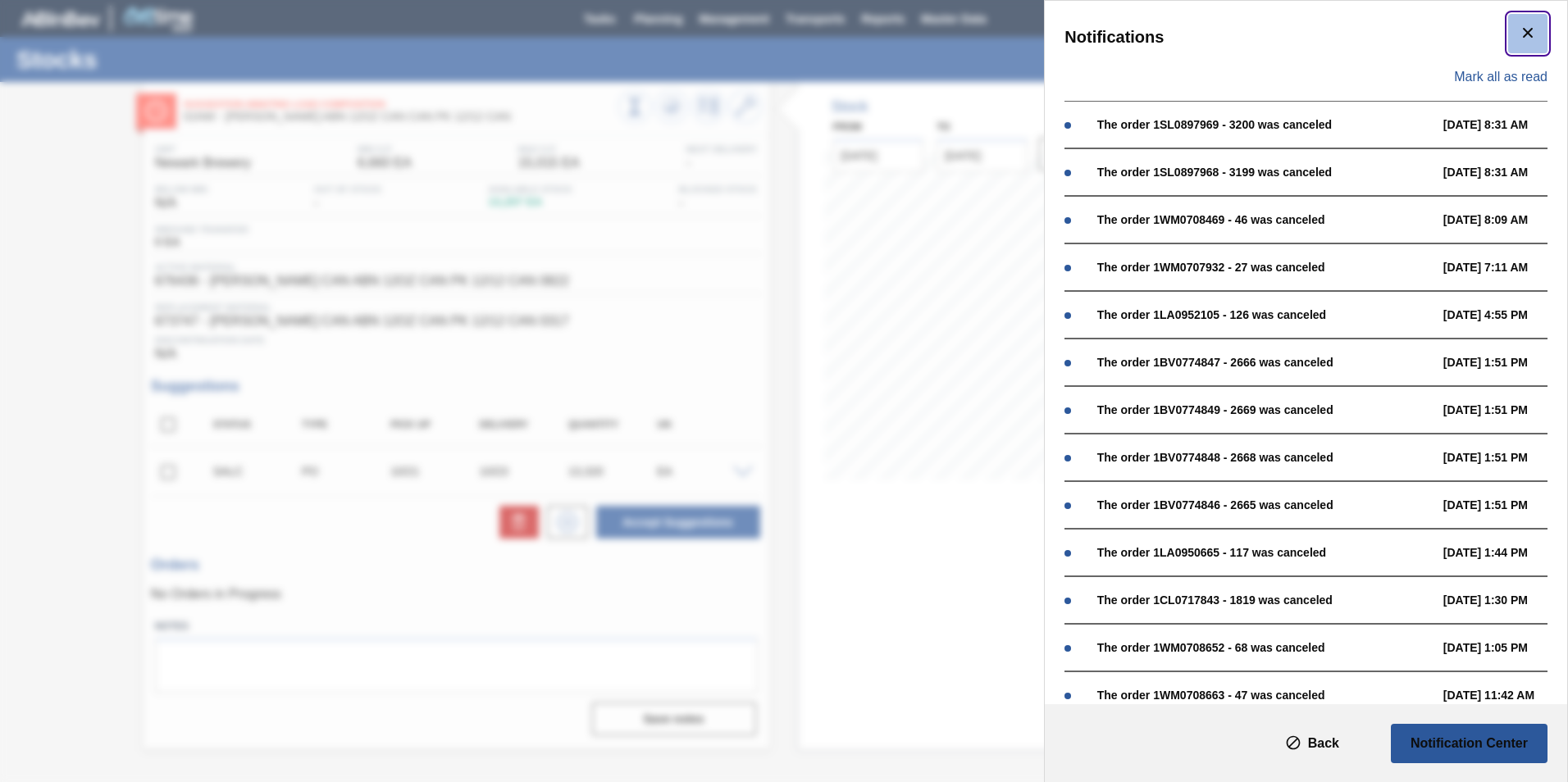
click at [1513, 31] on button "botão de ícone" at bounding box center [1527, 33] width 39 height 39
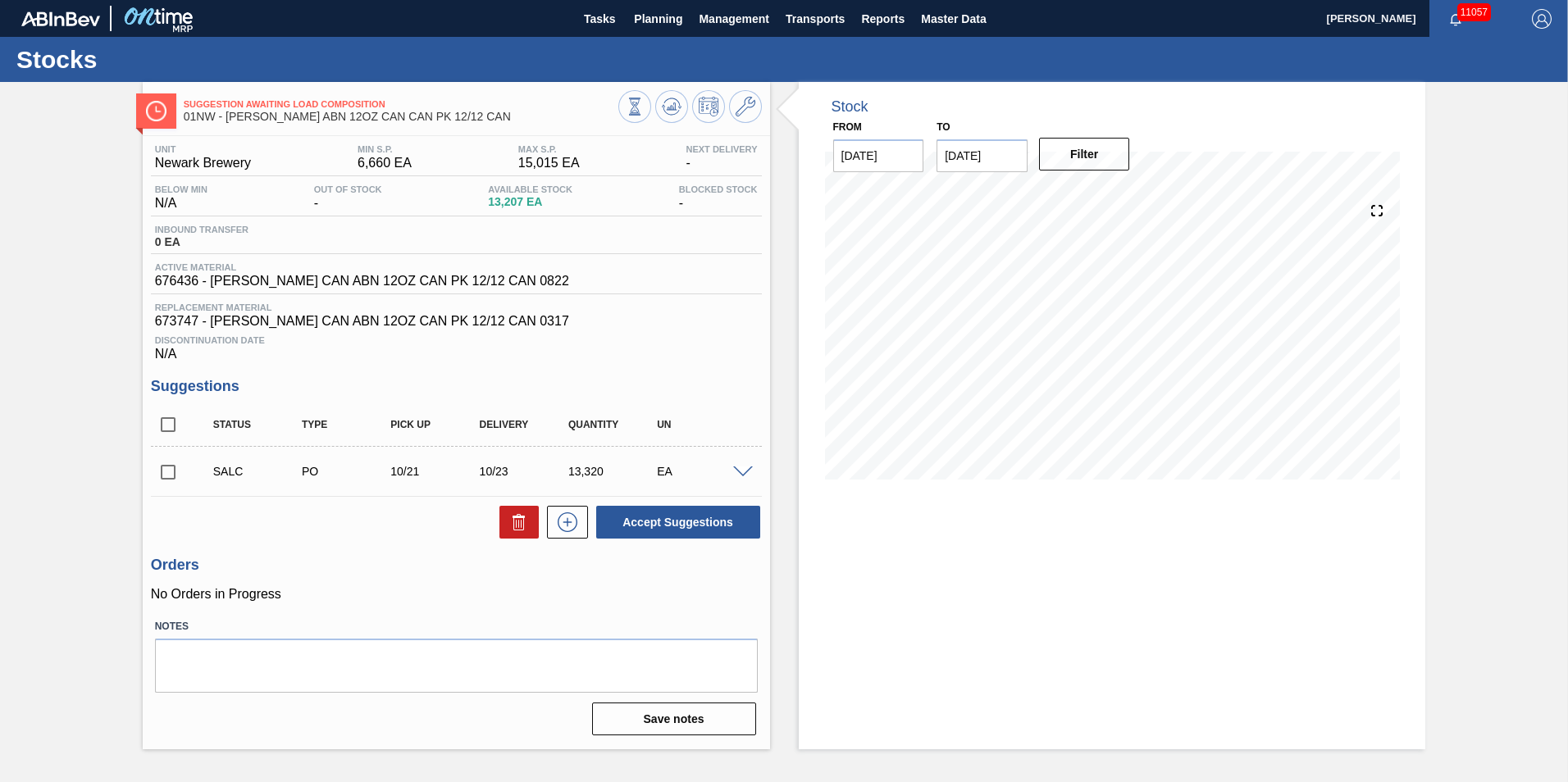
click at [783, 335] on div "Stock From 10/15/2025 to 10/29/2025 Filter 10/15 Stock Projection 13,207 SAP Pl…" at bounding box center [1098, 416] width 656 height 667
click at [675, 28] on button "Planning" at bounding box center [658, 18] width 65 height 37
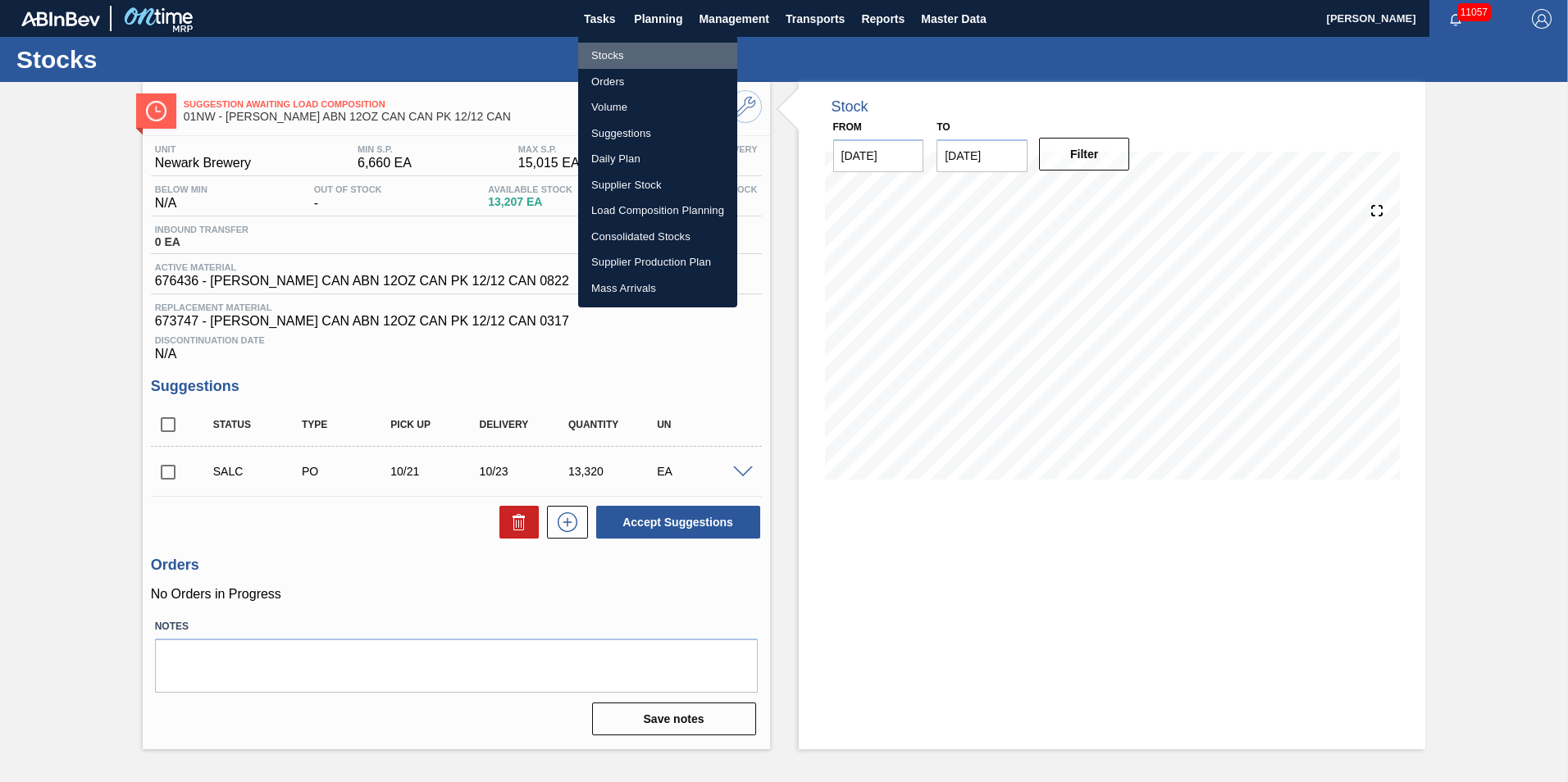
click at [665, 51] on li "Stocks" at bounding box center [658, 56] width 159 height 26
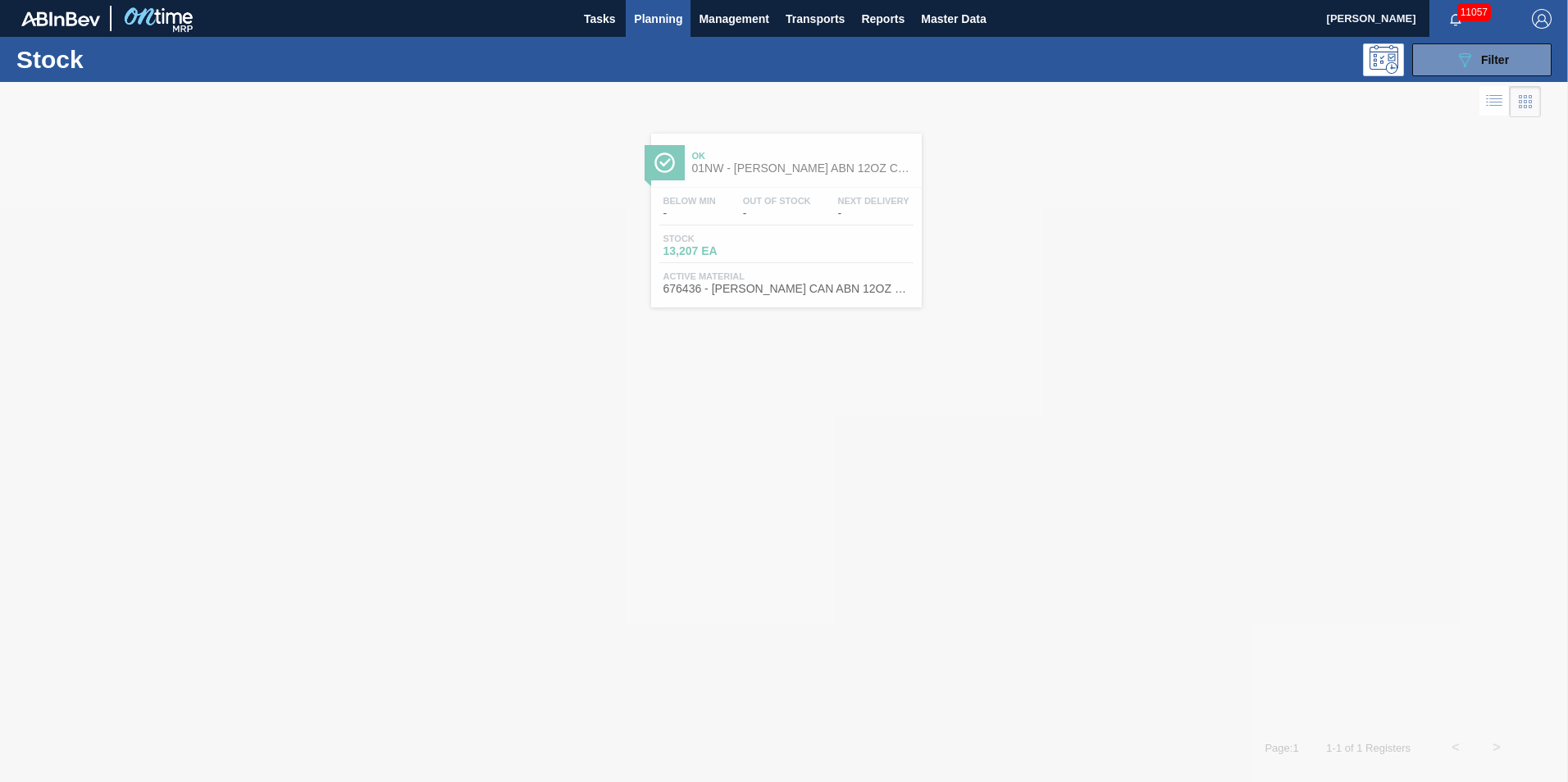
click at [801, 67] on div "089F7B8B-B2A5-4AFE-B5C0-19BA573D28AC Filter" at bounding box center [910, 60] width 1298 height 33
click at [746, 462] on div "Ok 01NW - CARR ABN 12OZ CAN CAN PK 12/12 CAN Below Min - Out Of Stock - Next De…" at bounding box center [784, 424] width 1568 height 606
click at [525, 315] on div "Ok 01NW - CARR ABN 12OZ CAN CAN PK 12/12 CAN Below Min - Out Of Stock - Next De…" at bounding box center [784, 424] width 1568 height 606
click at [175, 24] on img at bounding box center [157, 18] width 79 height 37
click at [591, 16] on span "Tasks" at bounding box center [599, 19] width 36 height 20
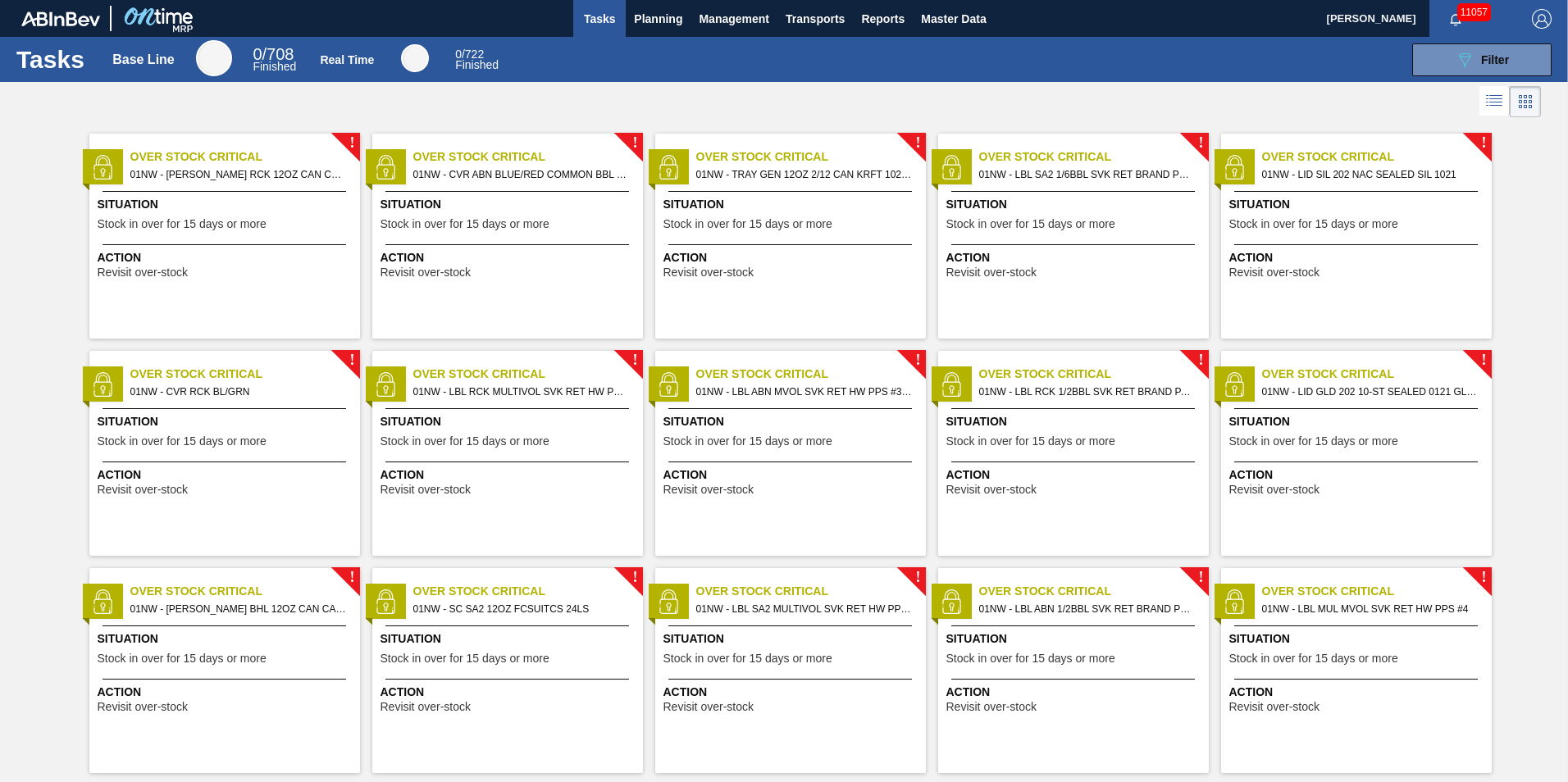
click at [968, 48] on div "089F7B8B-B2A5-4AFE-B5C0-19BA573D28AC Filter" at bounding box center [1035, 60] width 1048 height 33
